Goal: Task Accomplishment & Management: Use online tool/utility

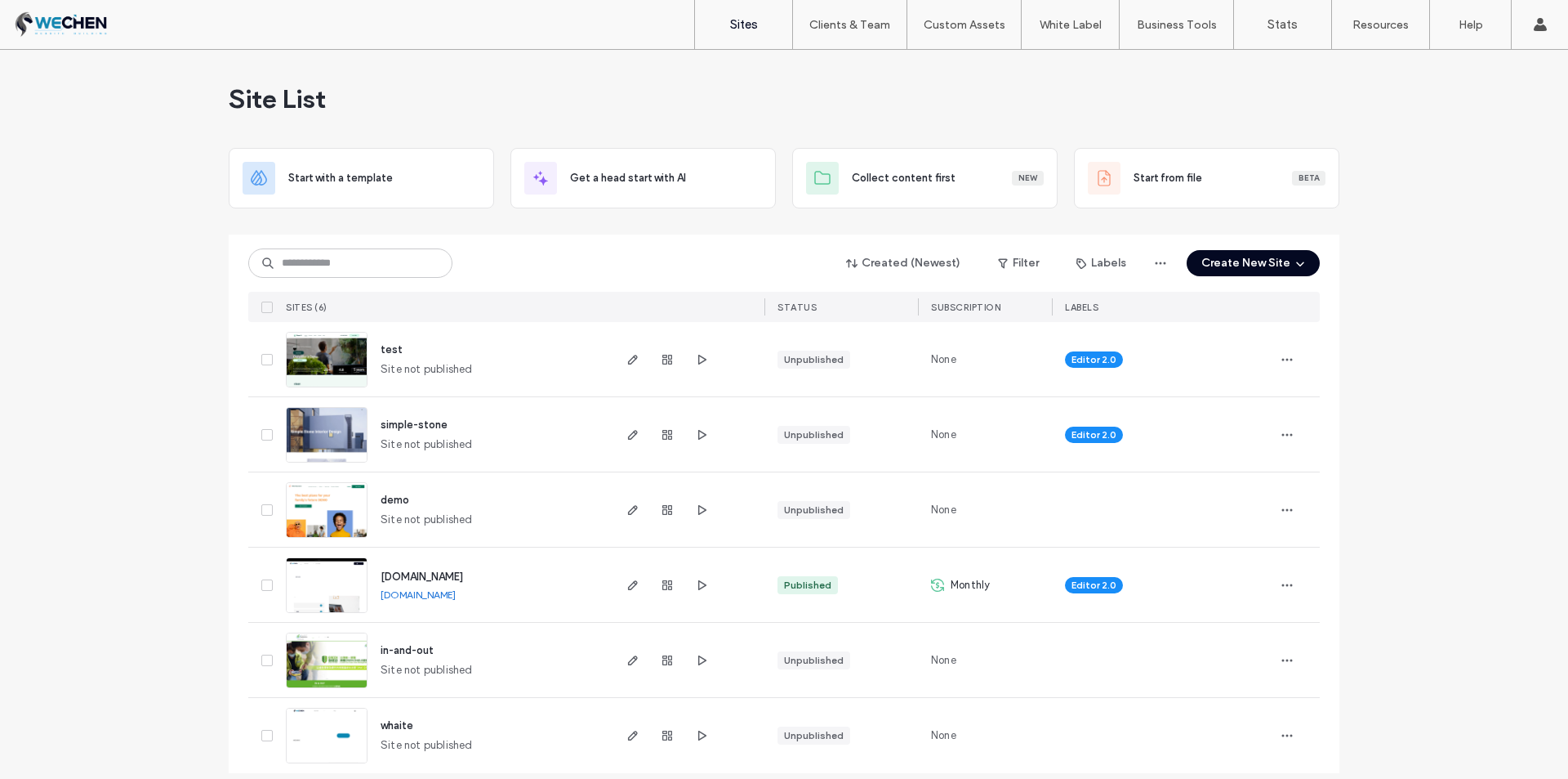
scroll to position [14, 0]
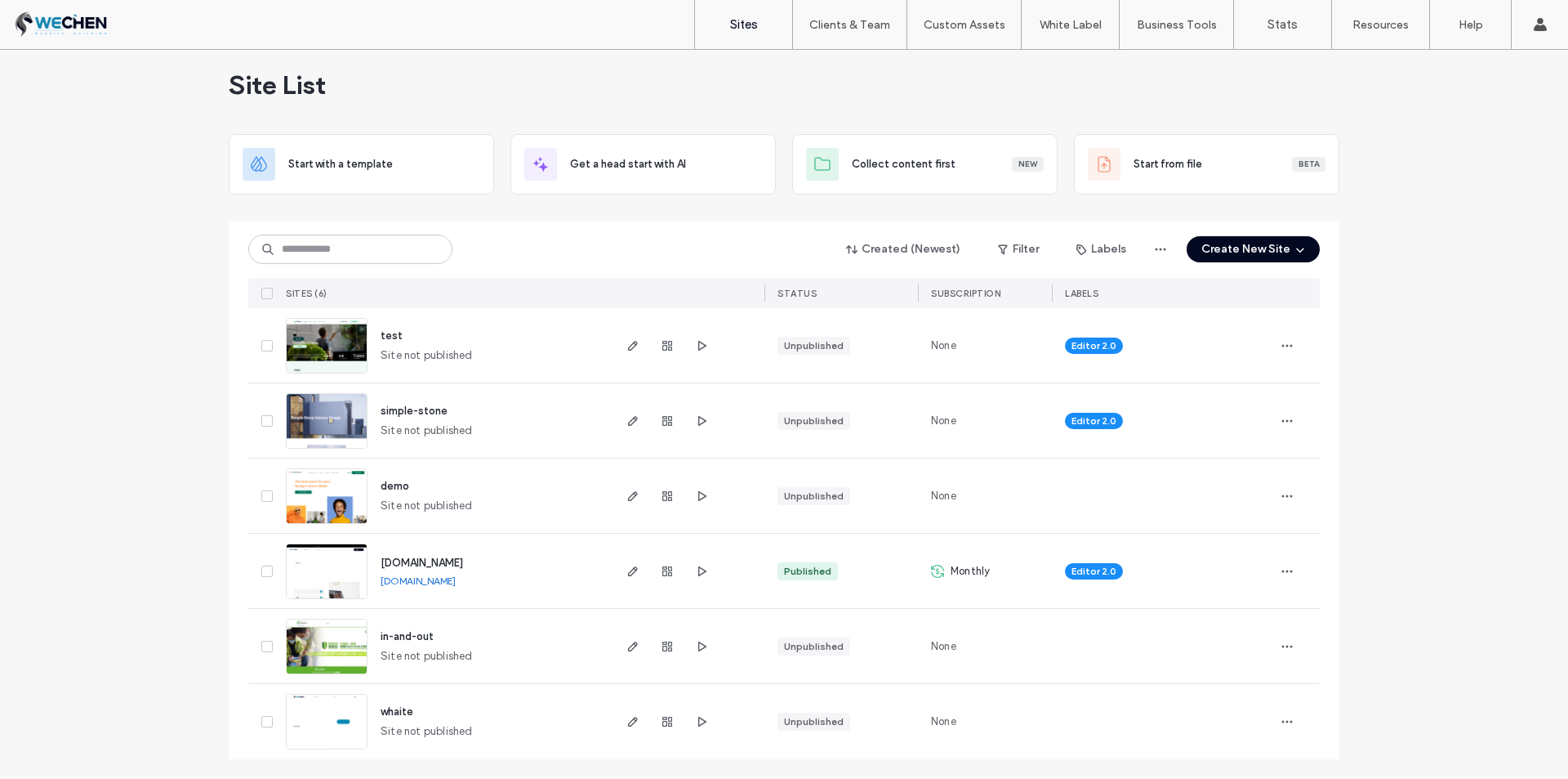
click at [419, 564] on span "www.wechen.tw" at bounding box center [422, 562] width 83 height 12
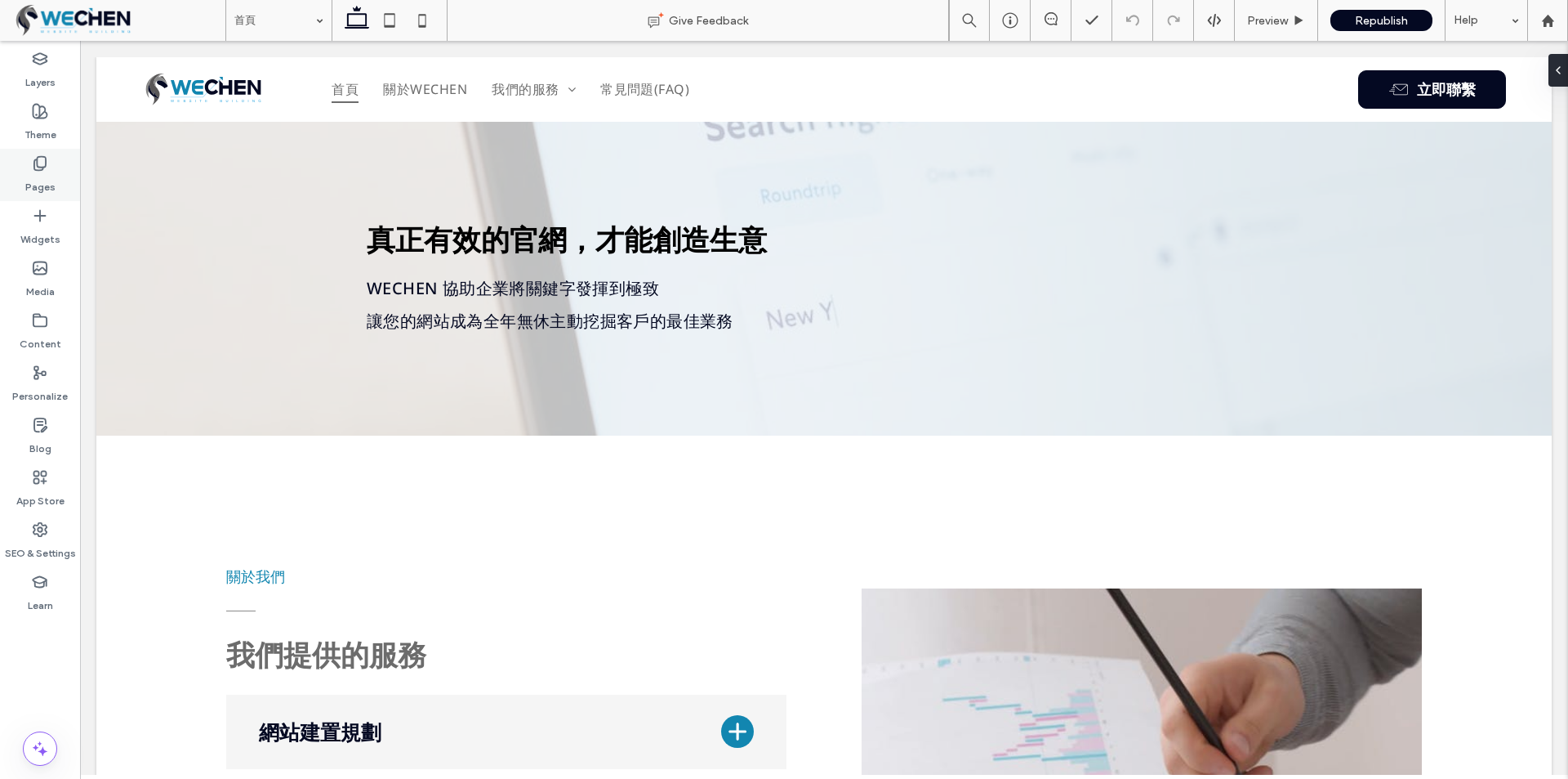
click at [34, 163] on icon at bounding box center [40, 164] width 17 height 17
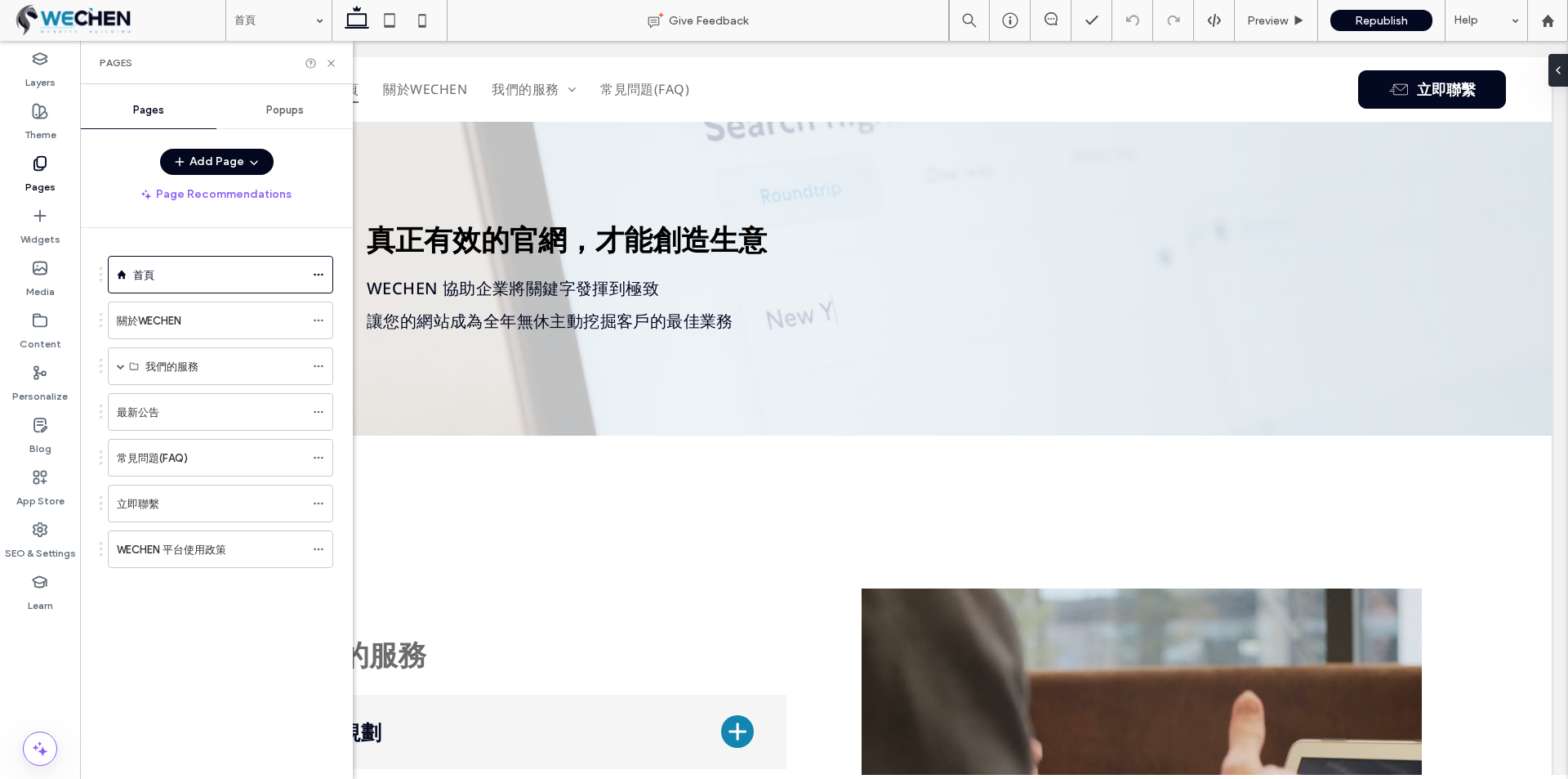
click at [236, 165] on button "Add Page" at bounding box center [217, 162] width 114 height 26
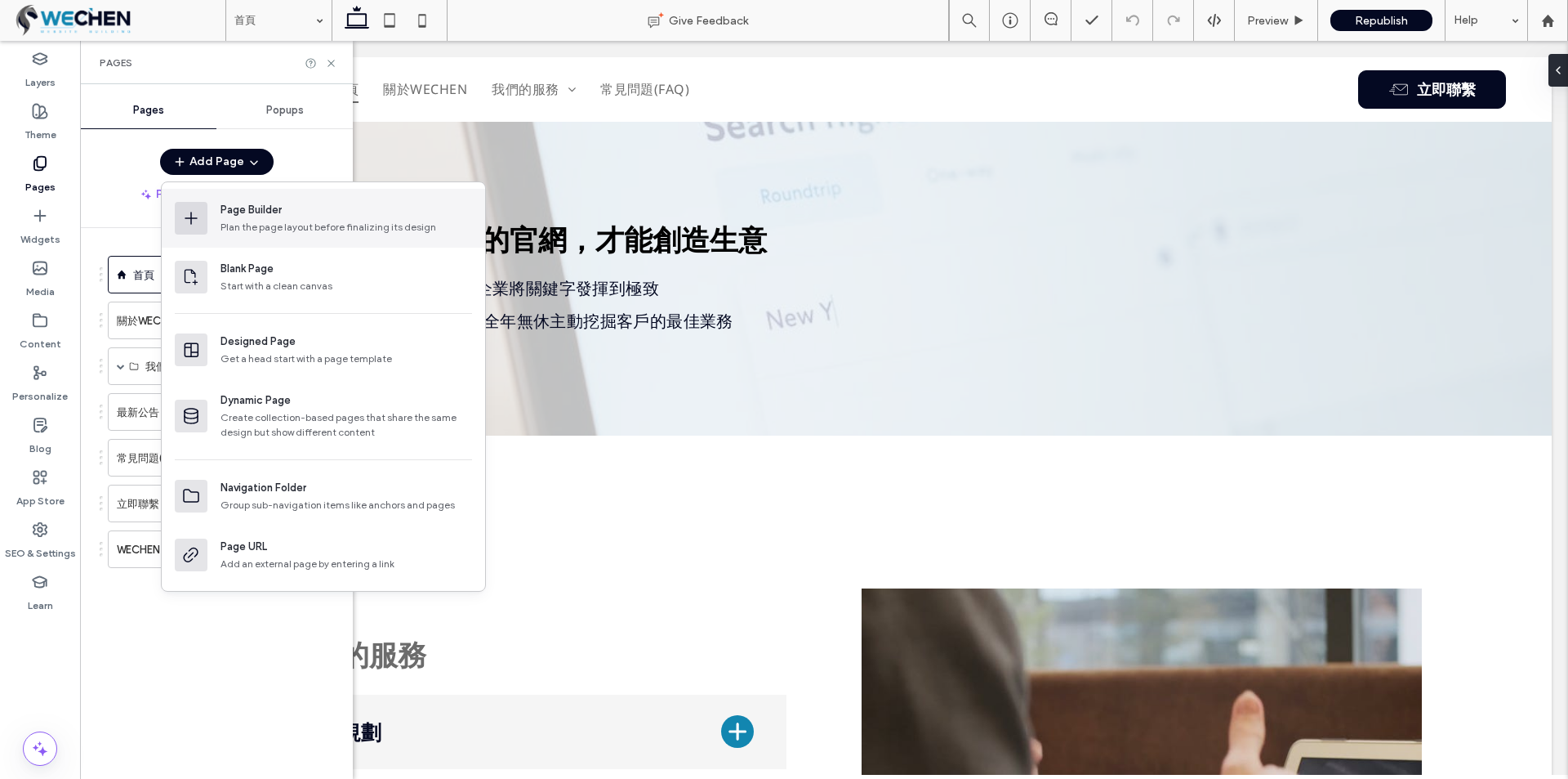
click at [275, 215] on div "Page Builder" at bounding box center [252, 211] width 61 height 17
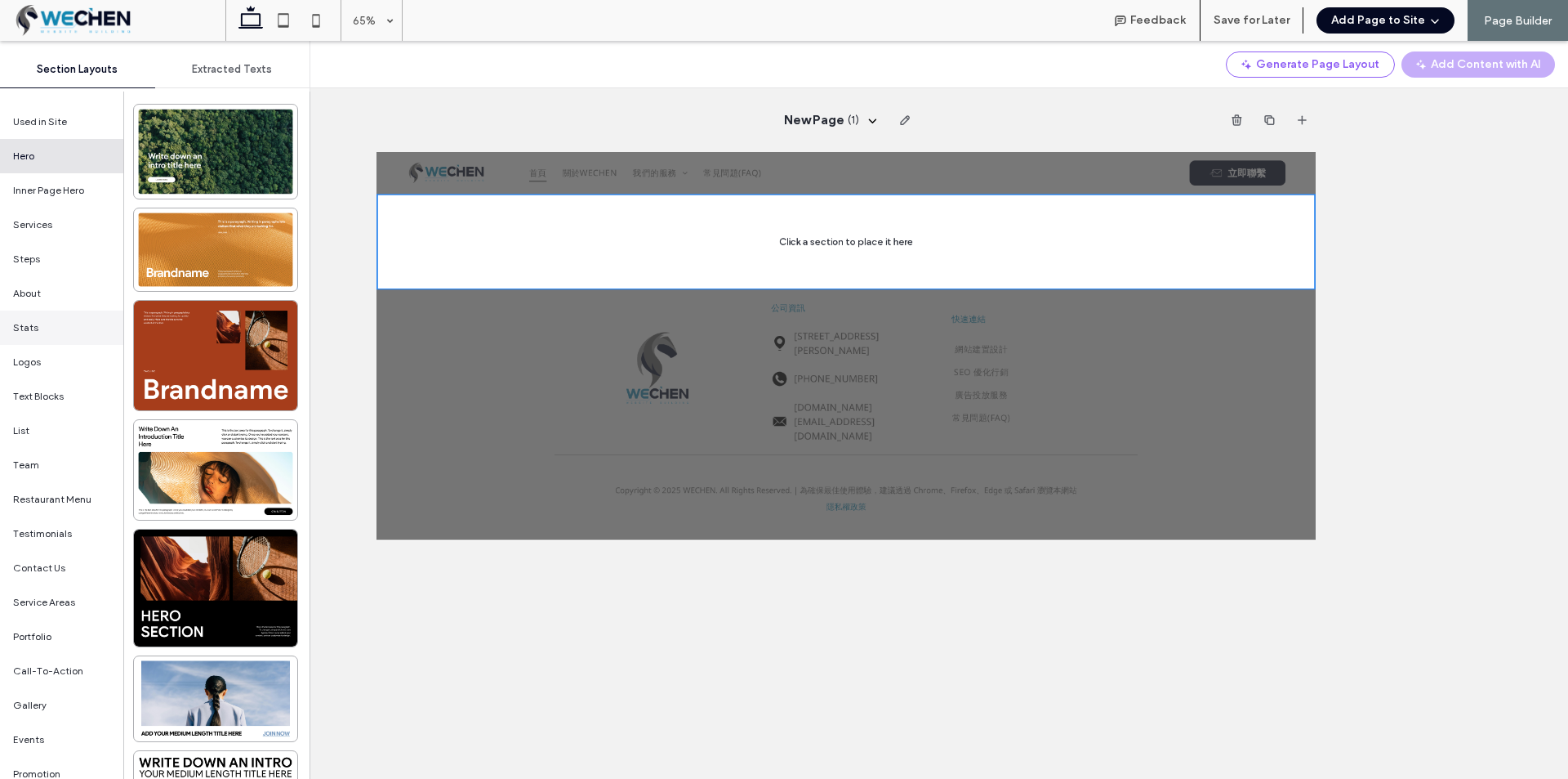
click at [48, 335] on div "Stats" at bounding box center [61, 327] width 123 height 34
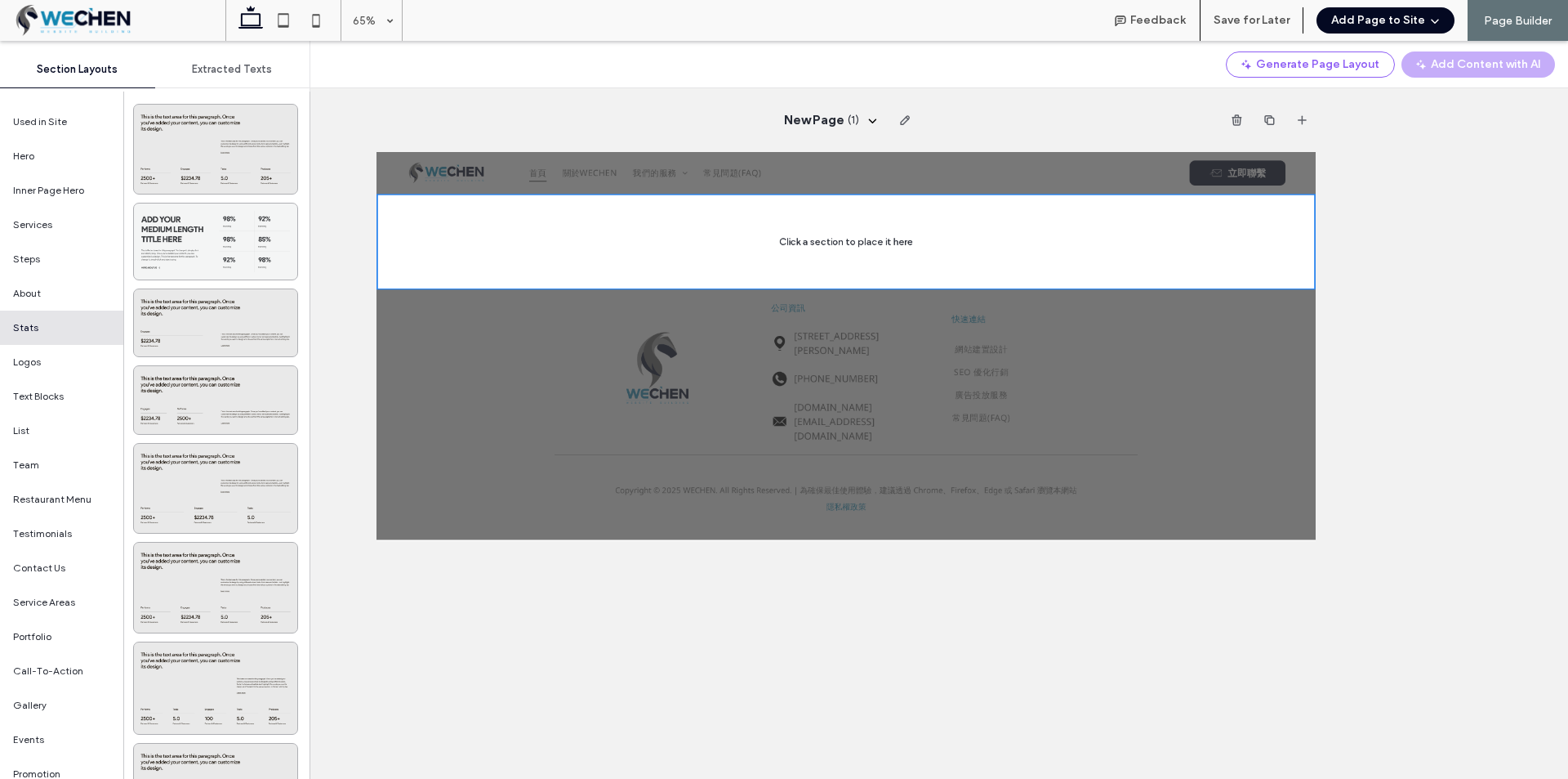
click at [192, 242] on div at bounding box center [215, 241] width 163 height 76
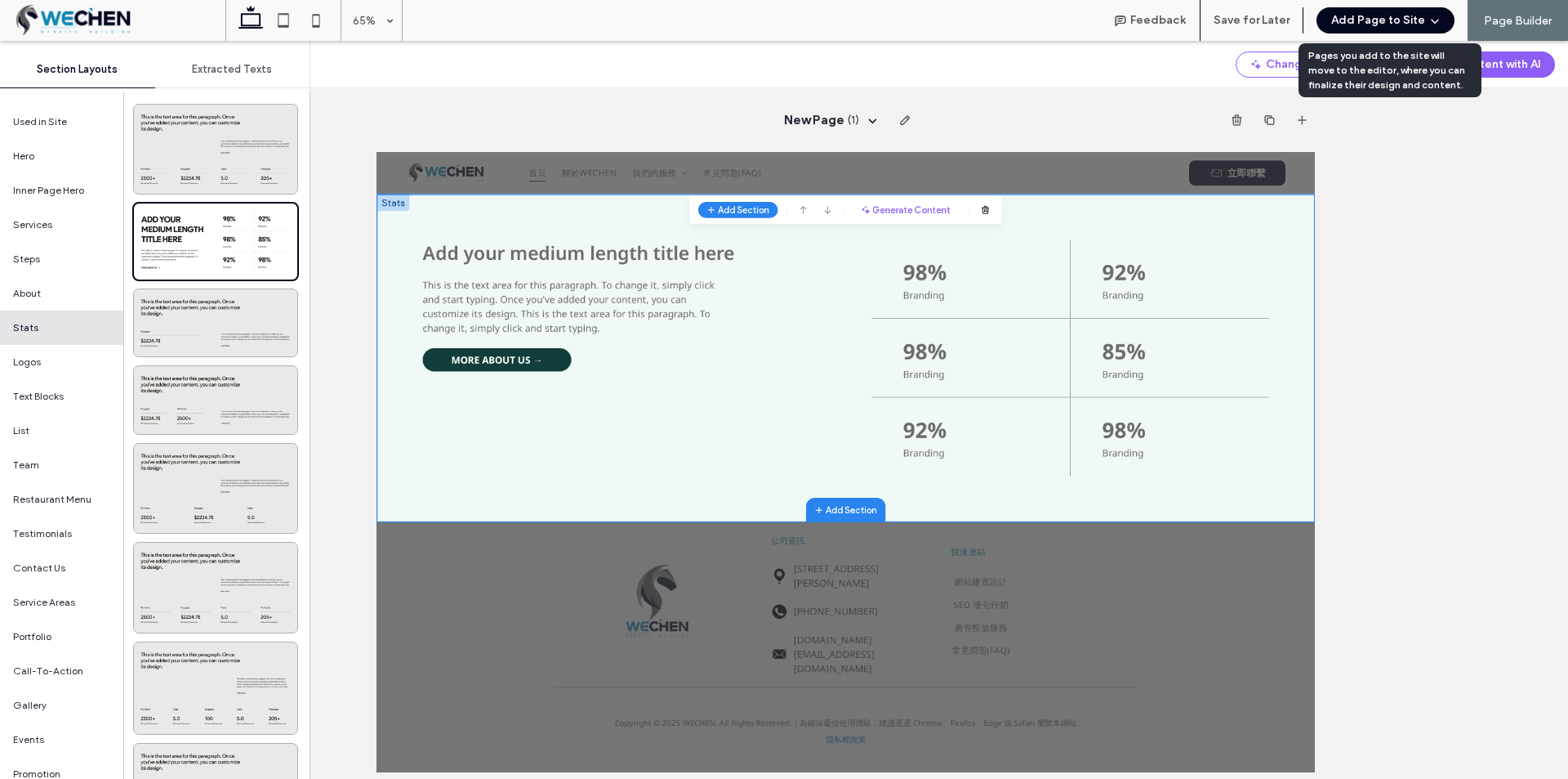
click at [1355, 16] on button "Add Page to Site" at bounding box center [1385, 20] width 138 height 26
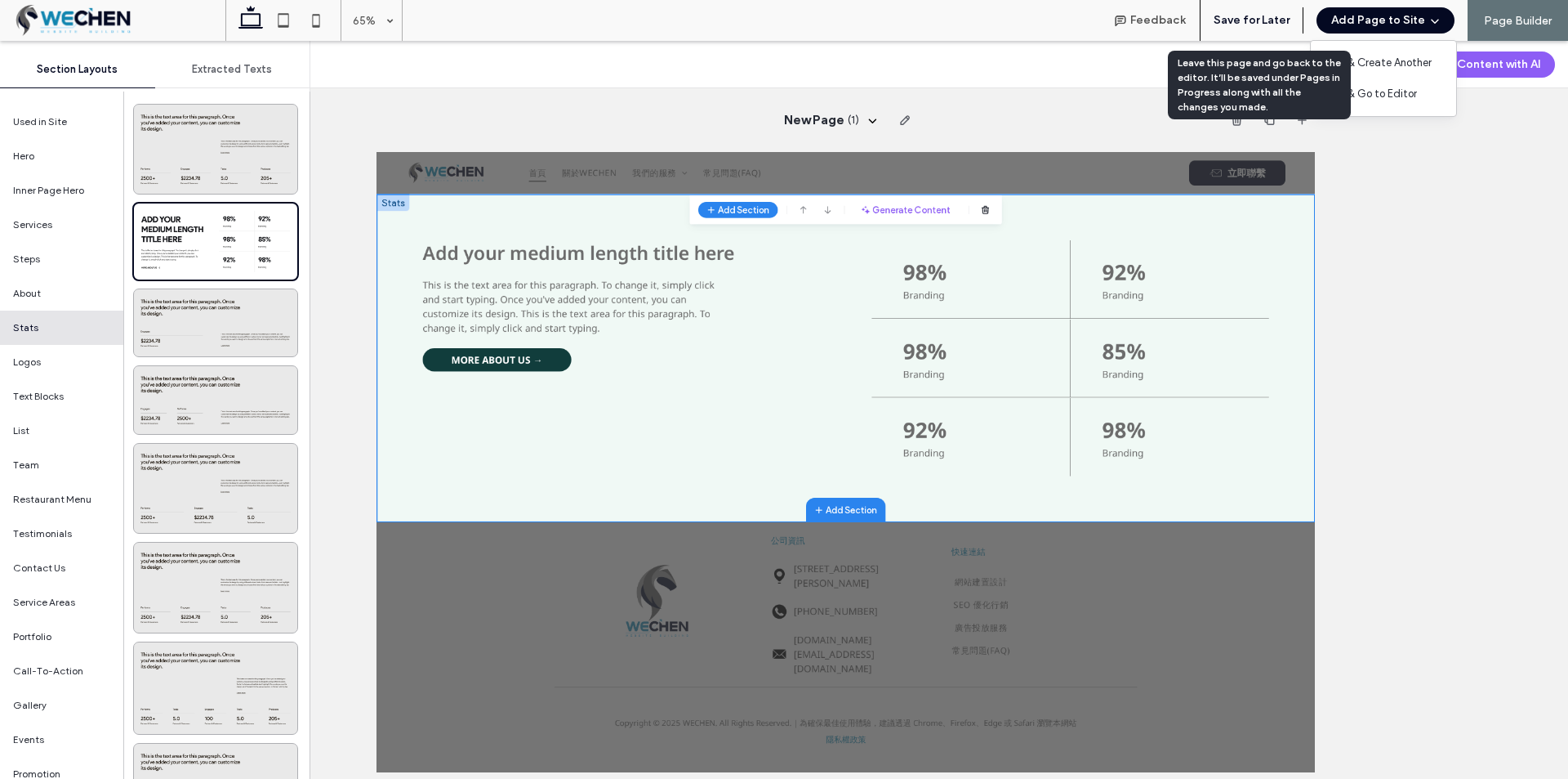
click at [1272, 22] on button "Save for Later" at bounding box center [1252, 20] width 76 height 26
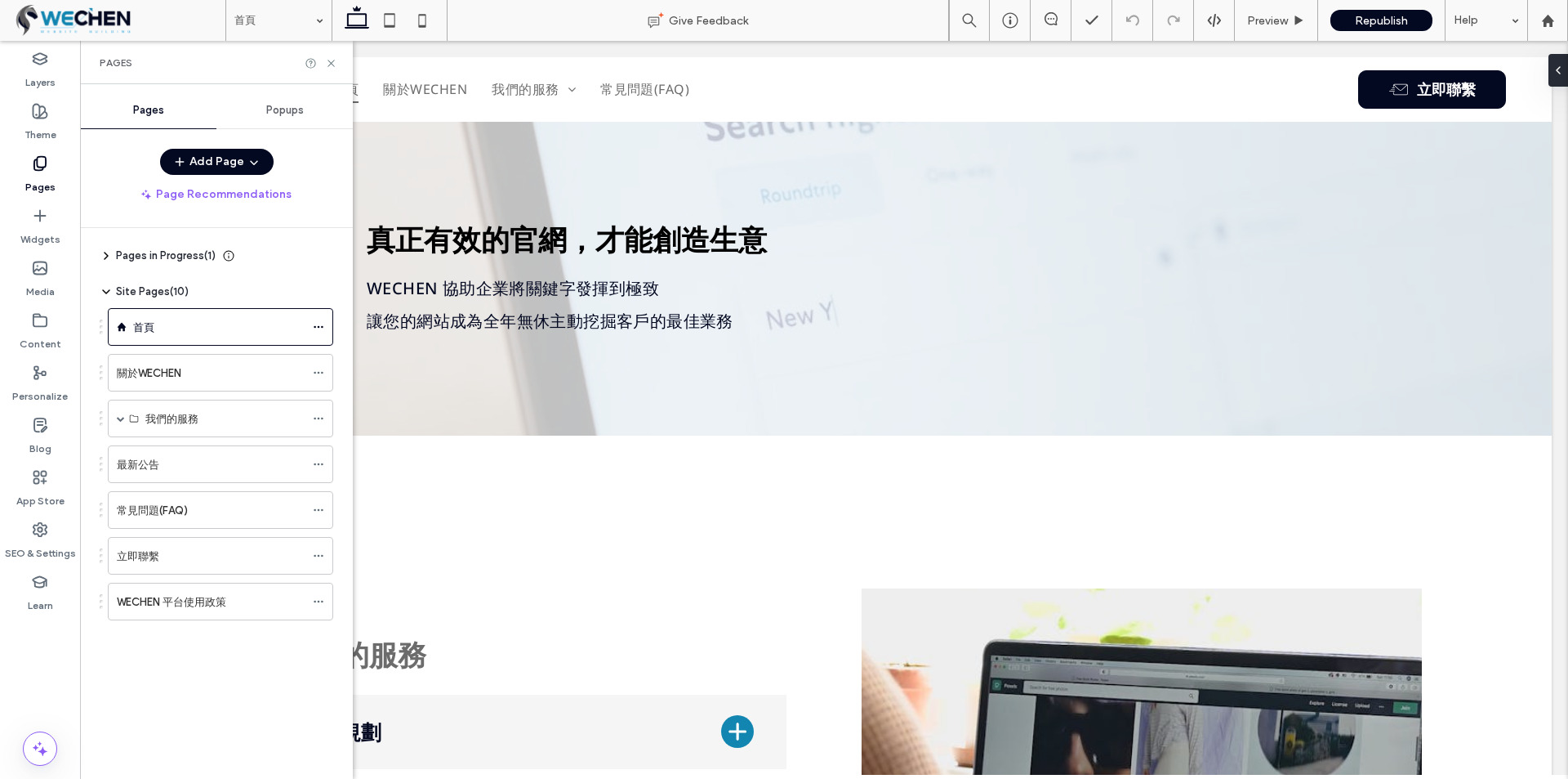
click at [149, 261] on span "Pages in Progress ( 1 )" at bounding box center [165, 256] width 100 height 17
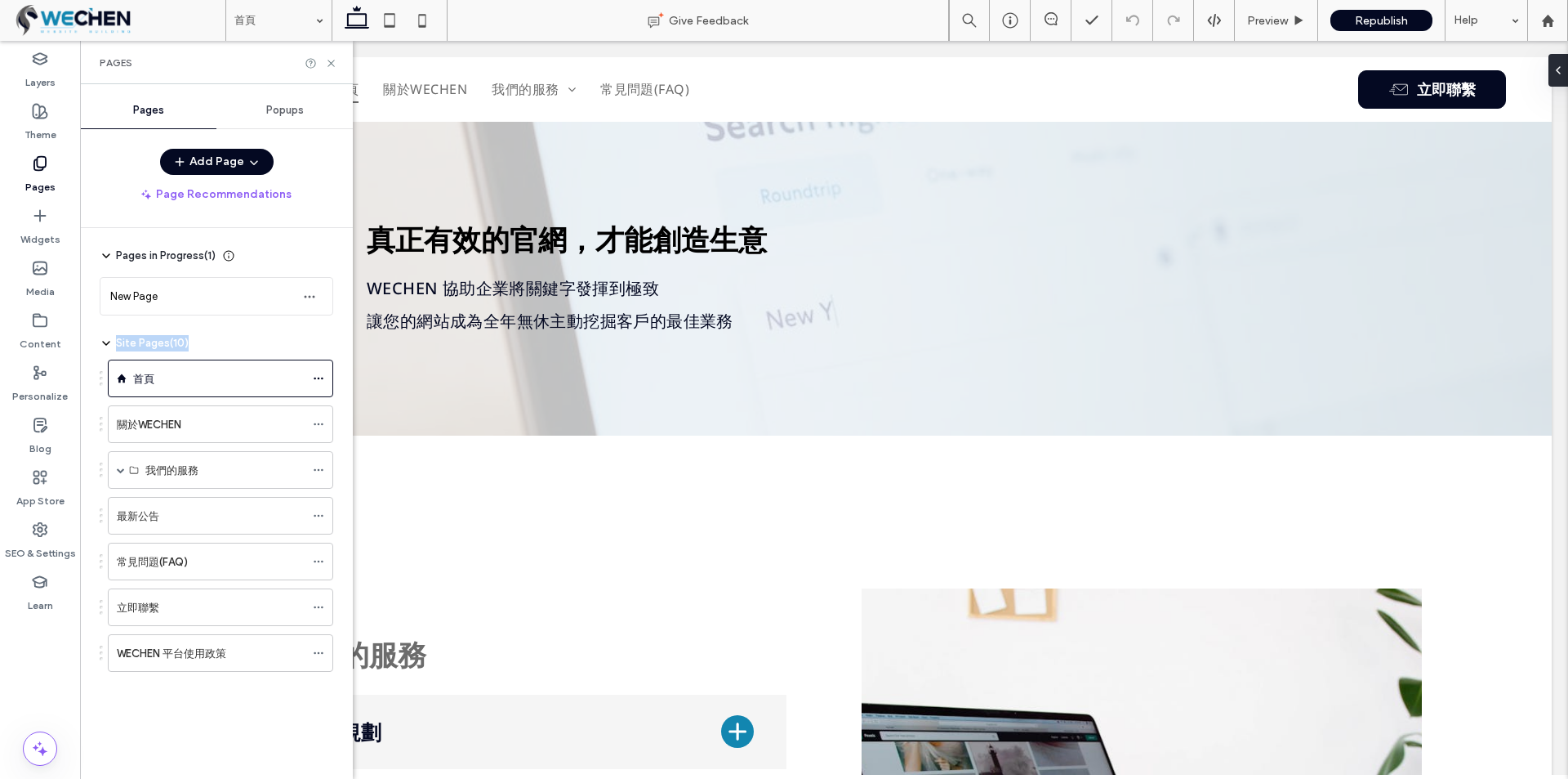
drag, startPoint x: 199, startPoint y: 299, endPoint x: 251, endPoint y: 315, distance: 54.4
click at [235, 335] on div "Pages in Progress ( 1 ) New Page Site Pages ( 10 ) 首頁 關於WECHEN 我們的服務 網站建置設計 SEO…" at bounding box center [226, 499] width 253 height 542
click at [249, 294] on div "New Page" at bounding box center [199, 296] width 180 height 17
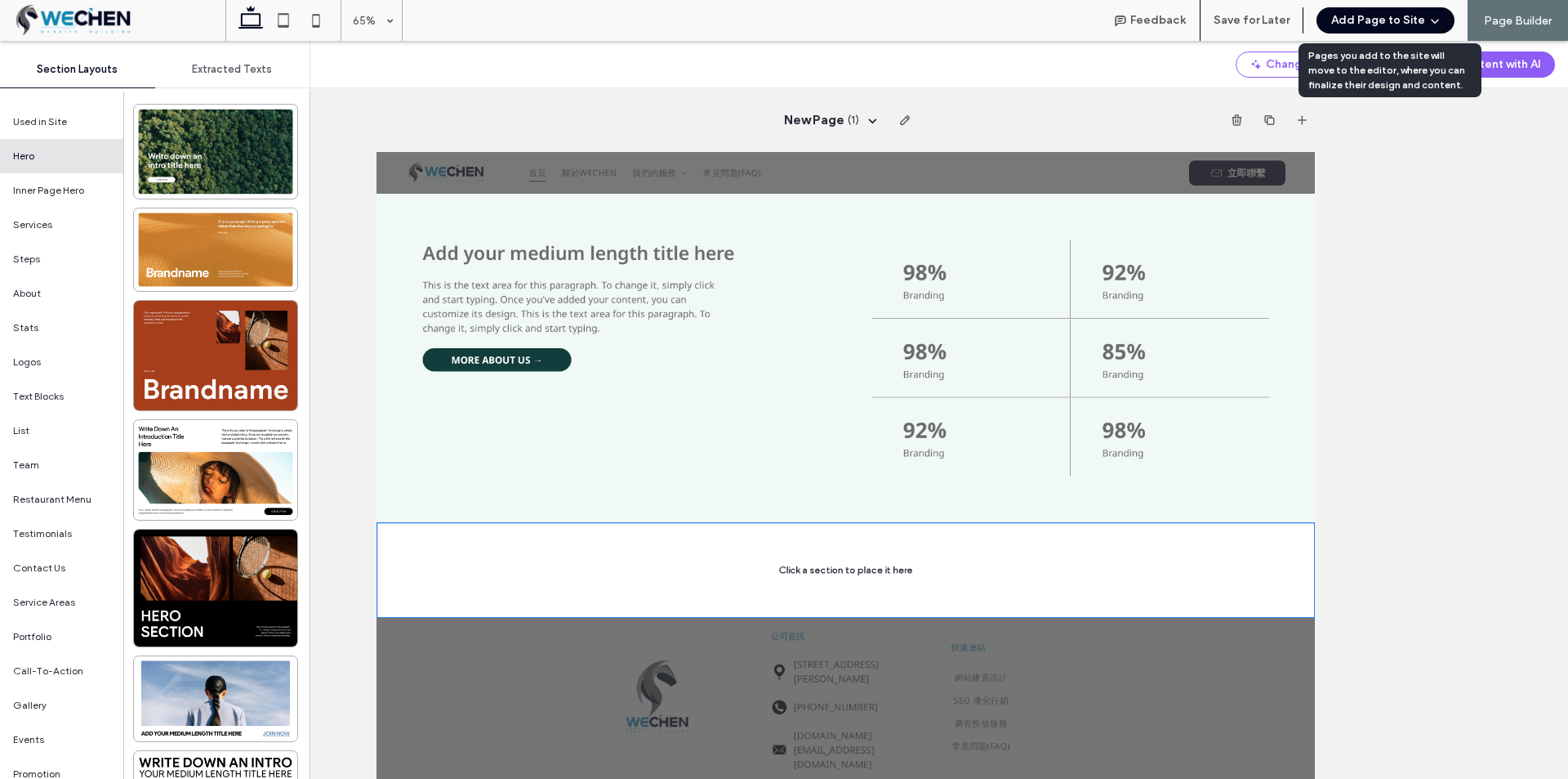
click at [1362, 27] on button "Add Page to Site" at bounding box center [1385, 20] width 138 height 26
click at [1370, 69] on span "Add & Create Another" at bounding box center [1378, 63] width 108 height 17
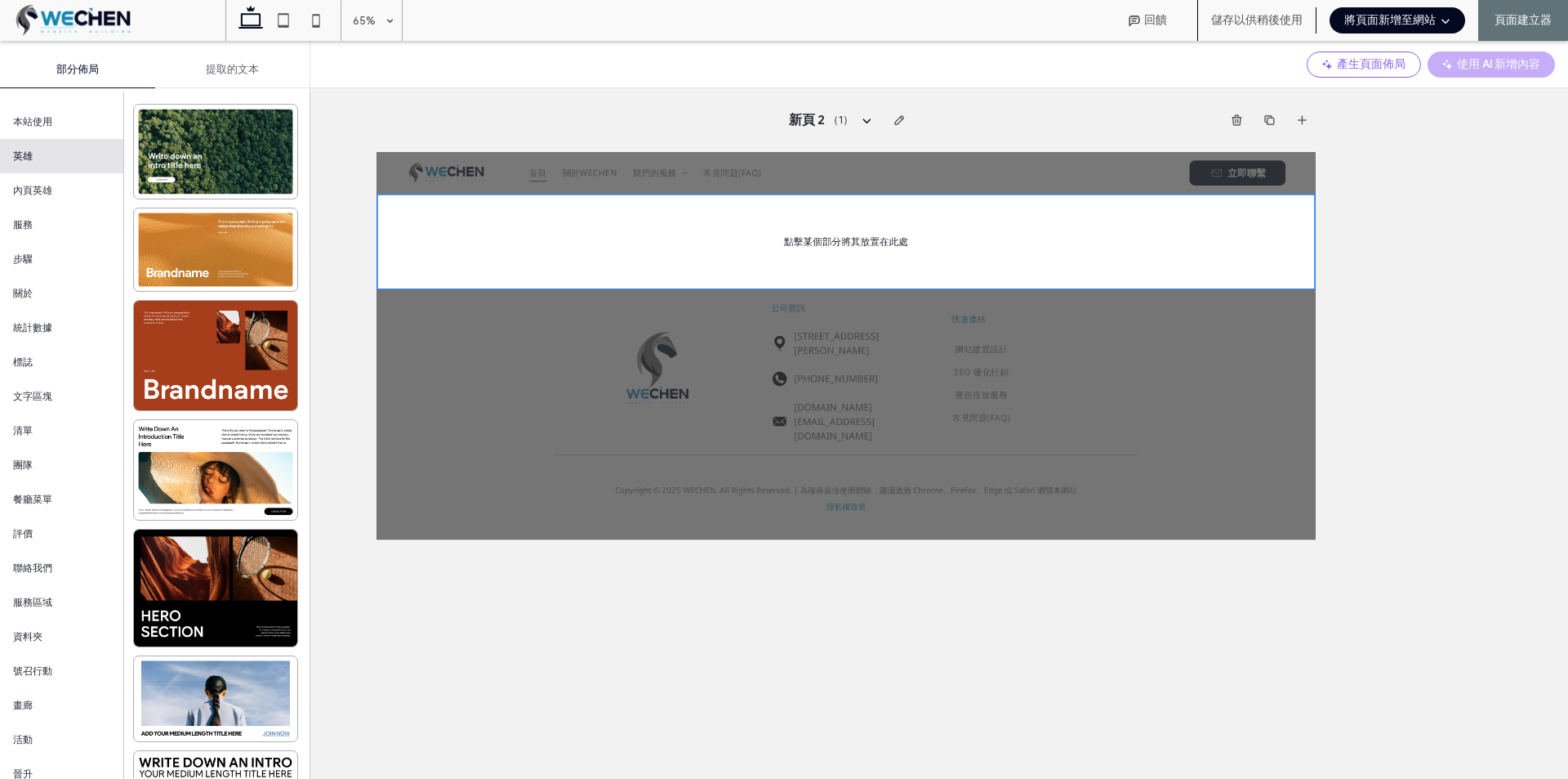
click at [918, 246] on div at bounding box center [1098, 290] width 1444 height 147
click at [1242, 121] on icon "button" at bounding box center [1237, 120] width 13 height 13
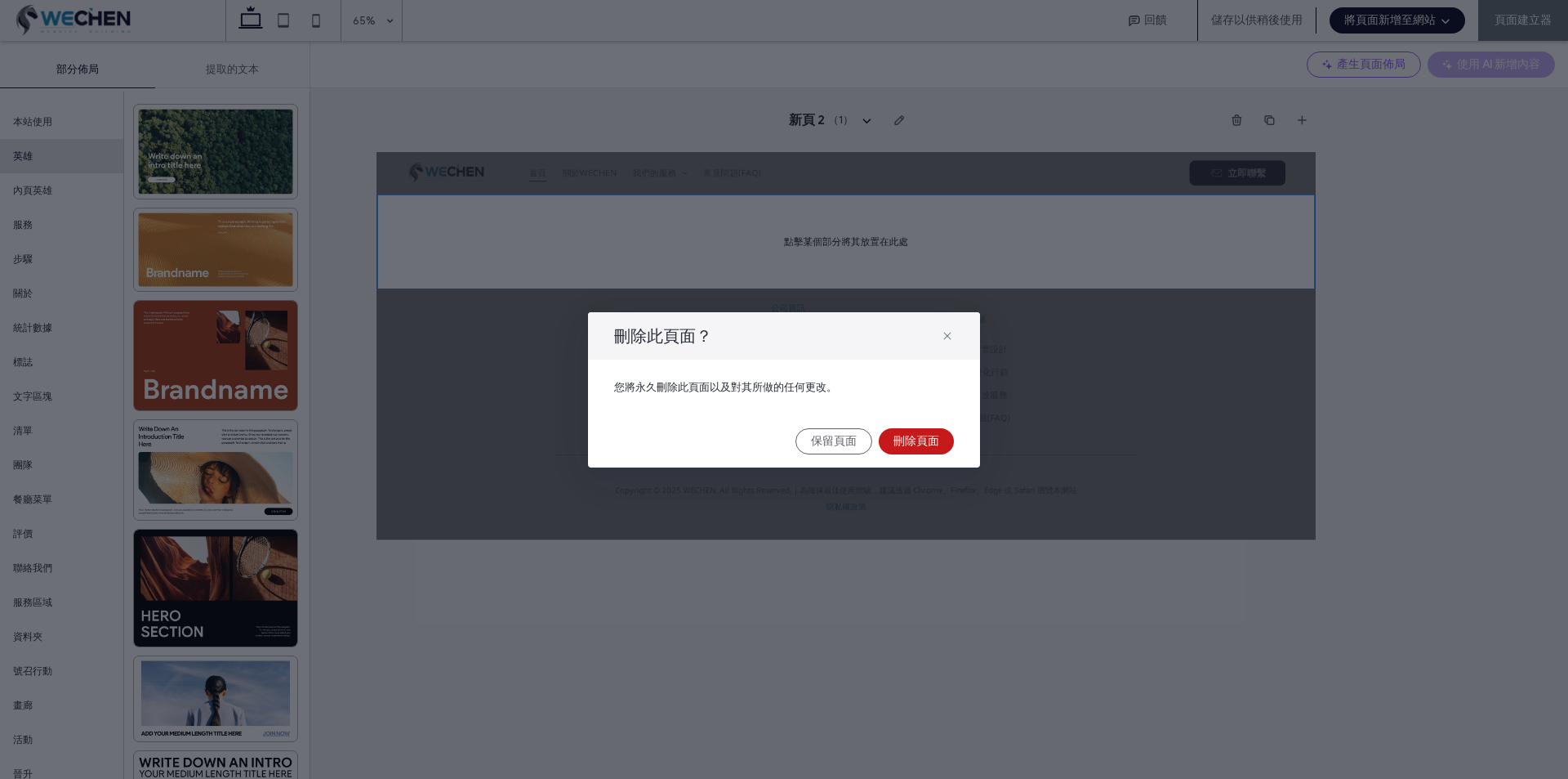
click at [920, 434] on font "刪除頁面" at bounding box center [916, 441] width 46 height 14
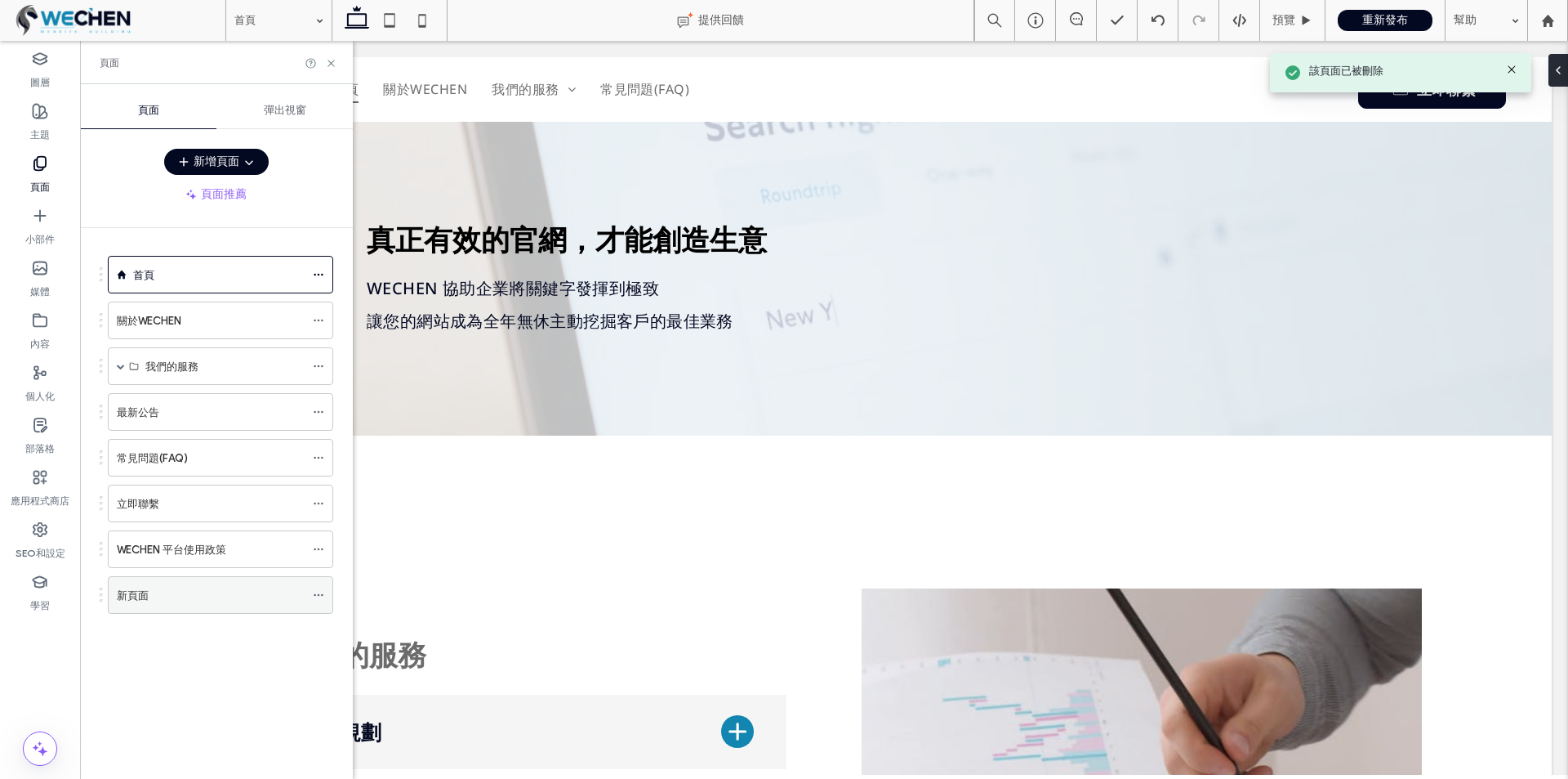
click at [216, 589] on div "新頁面" at bounding box center [211, 594] width 188 height 17
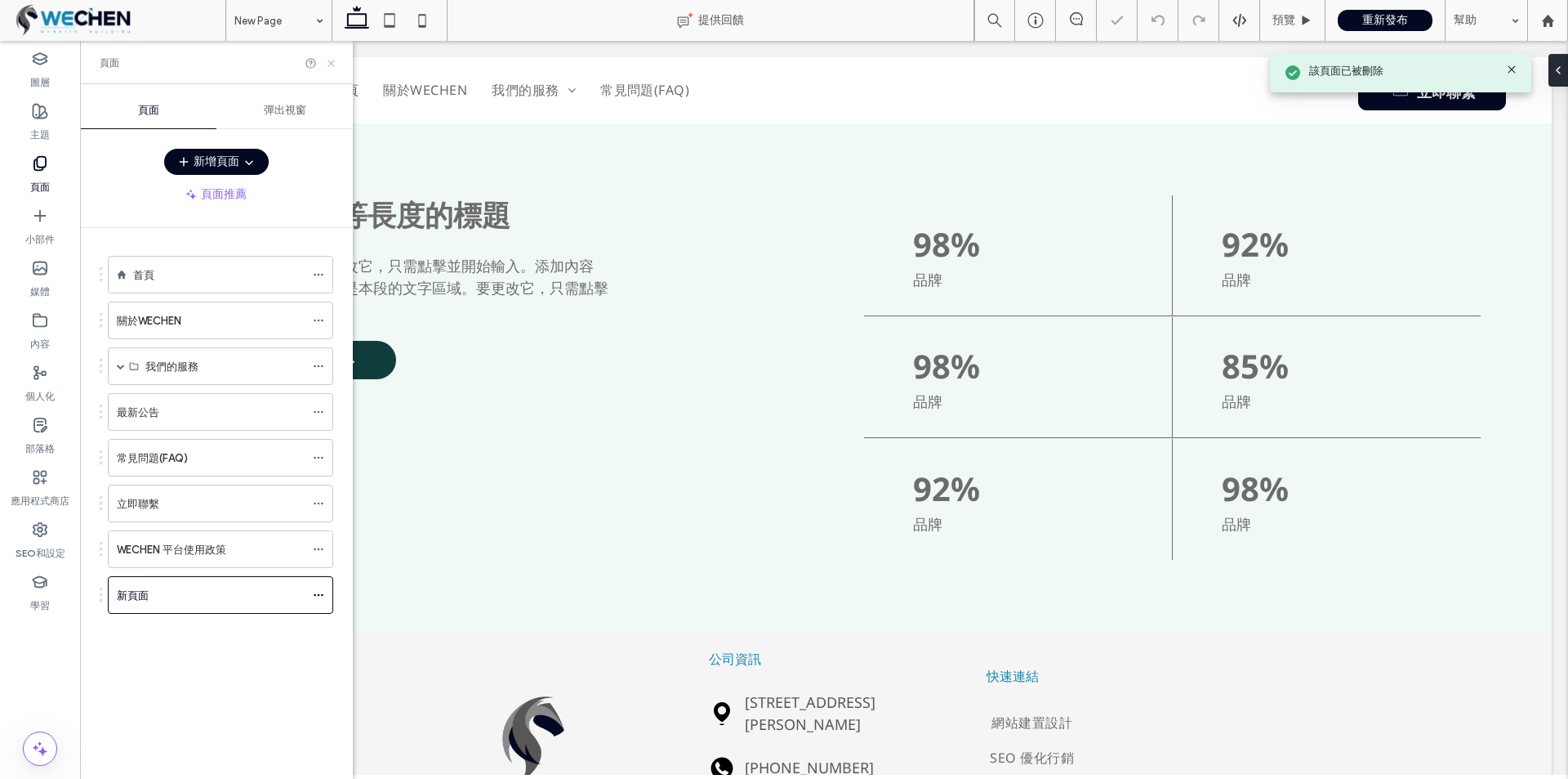
click at [335, 63] on icon at bounding box center [331, 62] width 12 height 12
